Goal: Information Seeking & Learning: Learn about a topic

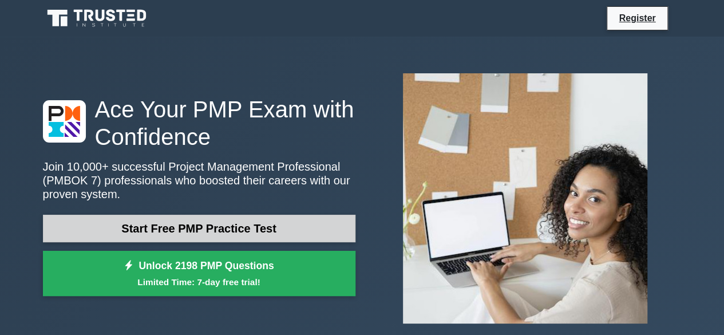
click at [121, 225] on link "Start Free PMP Practice Test" at bounding box center [199, 228] width 313 height 27
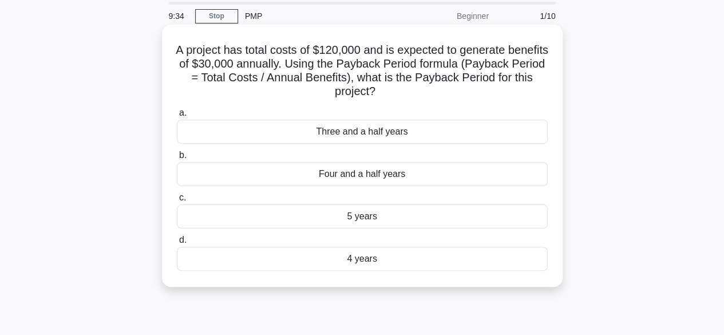
scroll to position [57, 0]
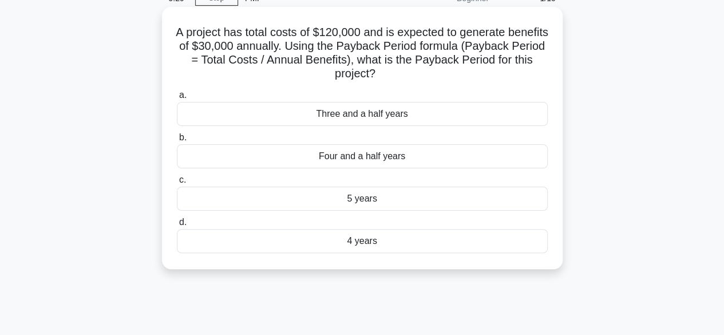
click at [318, 113] on div "Three and a half years" at bounding box center [362, 114] width 371 height 24
click at [177, 99] on input "a. Three and a half years" at bounding box center [177, 95] width 0 height 7
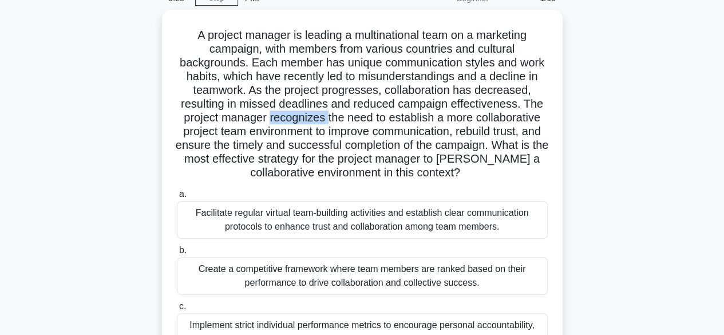
click at [318, 113] on h5 "A project manager is leading a multinational team on a marketing campaign, with…" at bounding box center [362, 104] width 373 height 152
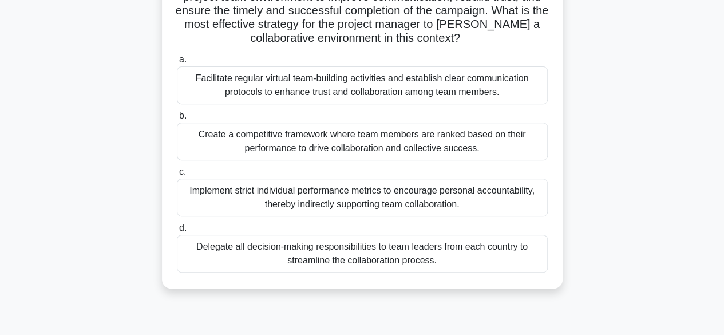
scroll to position [172, 0]
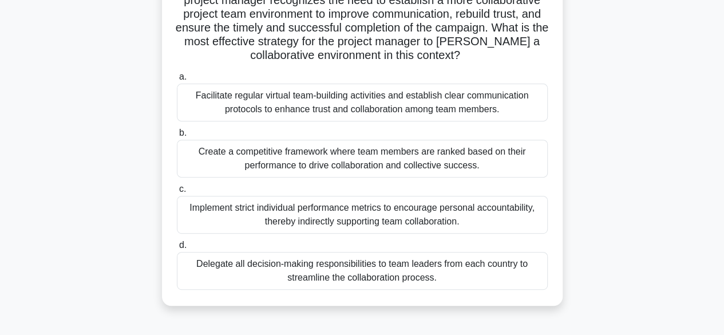
click at [263, 117] on div "Facilitate regular virtual team-building activities and establish clear communi…" at bounding box center [362, 103] width 371 height 38
click at [177, 81] on input "a. Facilitate regular virtual team-building activities and establish clear comm…" at bounding box center [177, 76] width 0 height 7
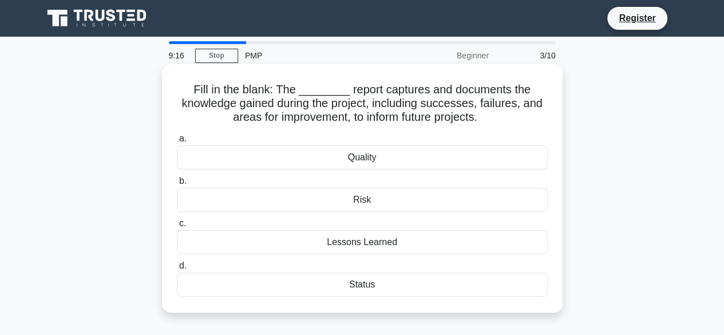
scroll to position [0, 0]
